Goal: Task Accomplishment & Management: Manage account settings

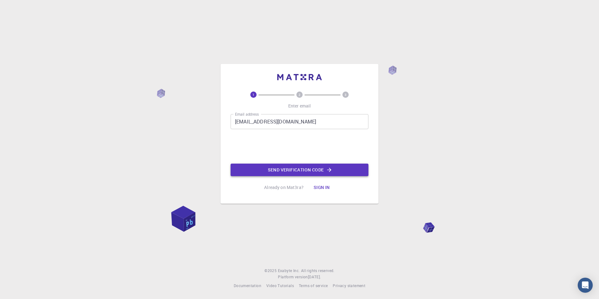
click at [299, 170] on button "Send verification code" at bounding box center [299, 169] width 138 height 13
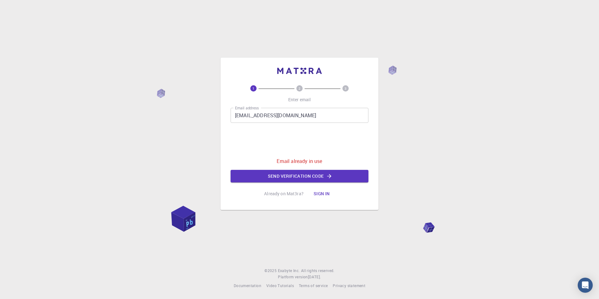
click at [325, 191] on button "Sign in" at bounding box center [321, 193] width 26 height 13
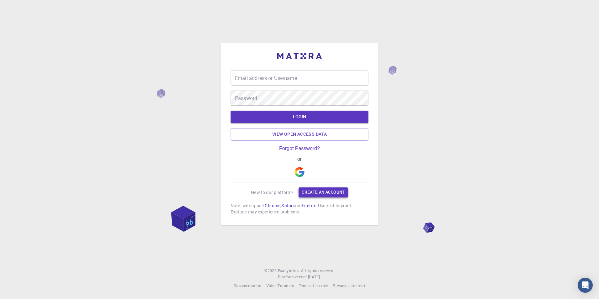
type input "asoma"
click at [301, 116] on button "LOGIN" at bounding box center [299, 117] width 138 height 13
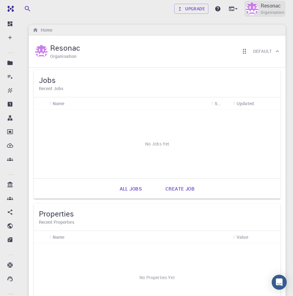
click at [259, 10] on div "Resonac Organisation" at bounding box center [264, 9] width 41 height 16
